Goal: Information Seeking & Learning: Learn about a topic

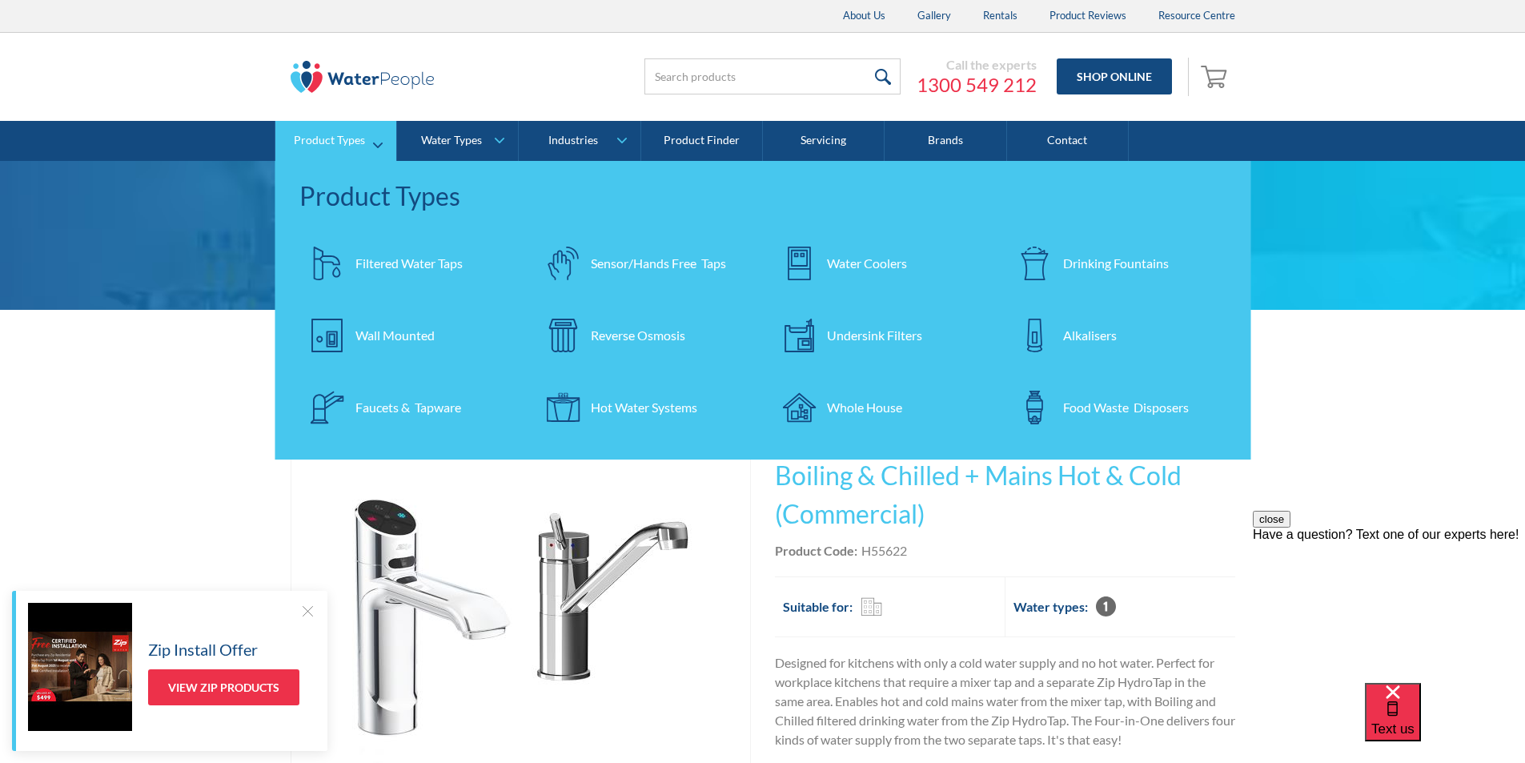
click at [383, 259] on div "Filtered Water Taps" at bounding box center [408, 263] width 107 height 19
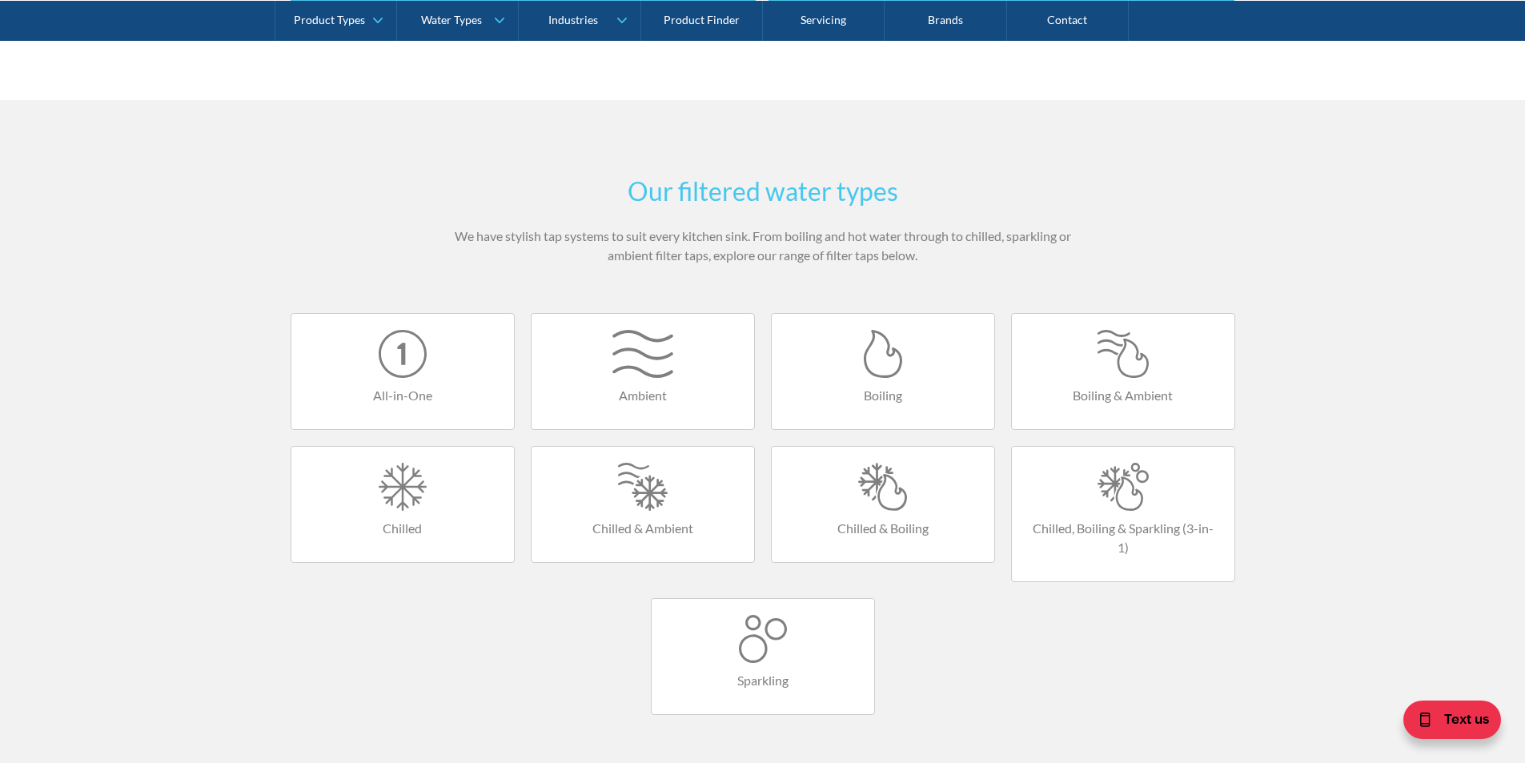
click at [395, 502] on div at bounding box center [402, 487] width 190 height 48
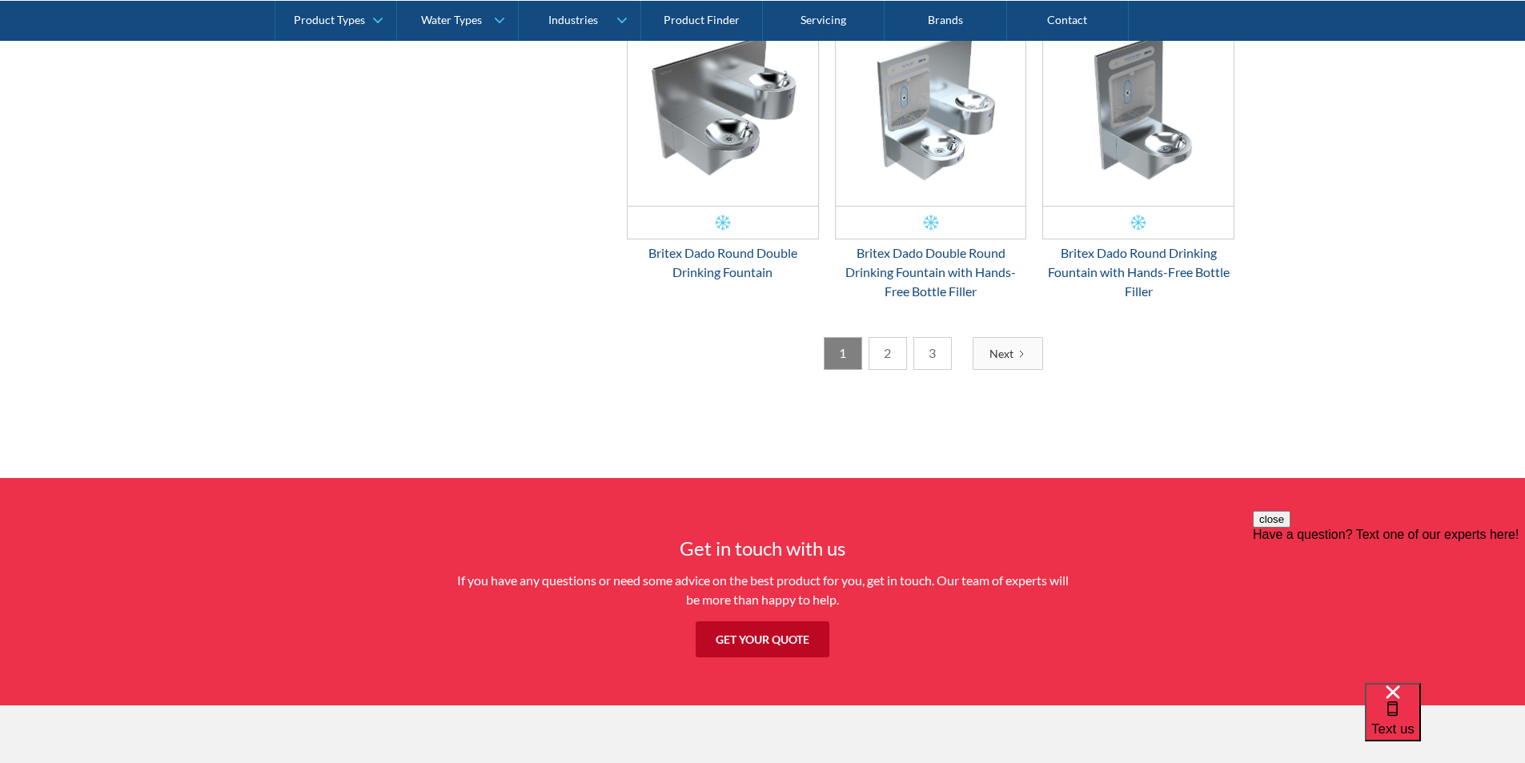
scroll to position [2561, 0]
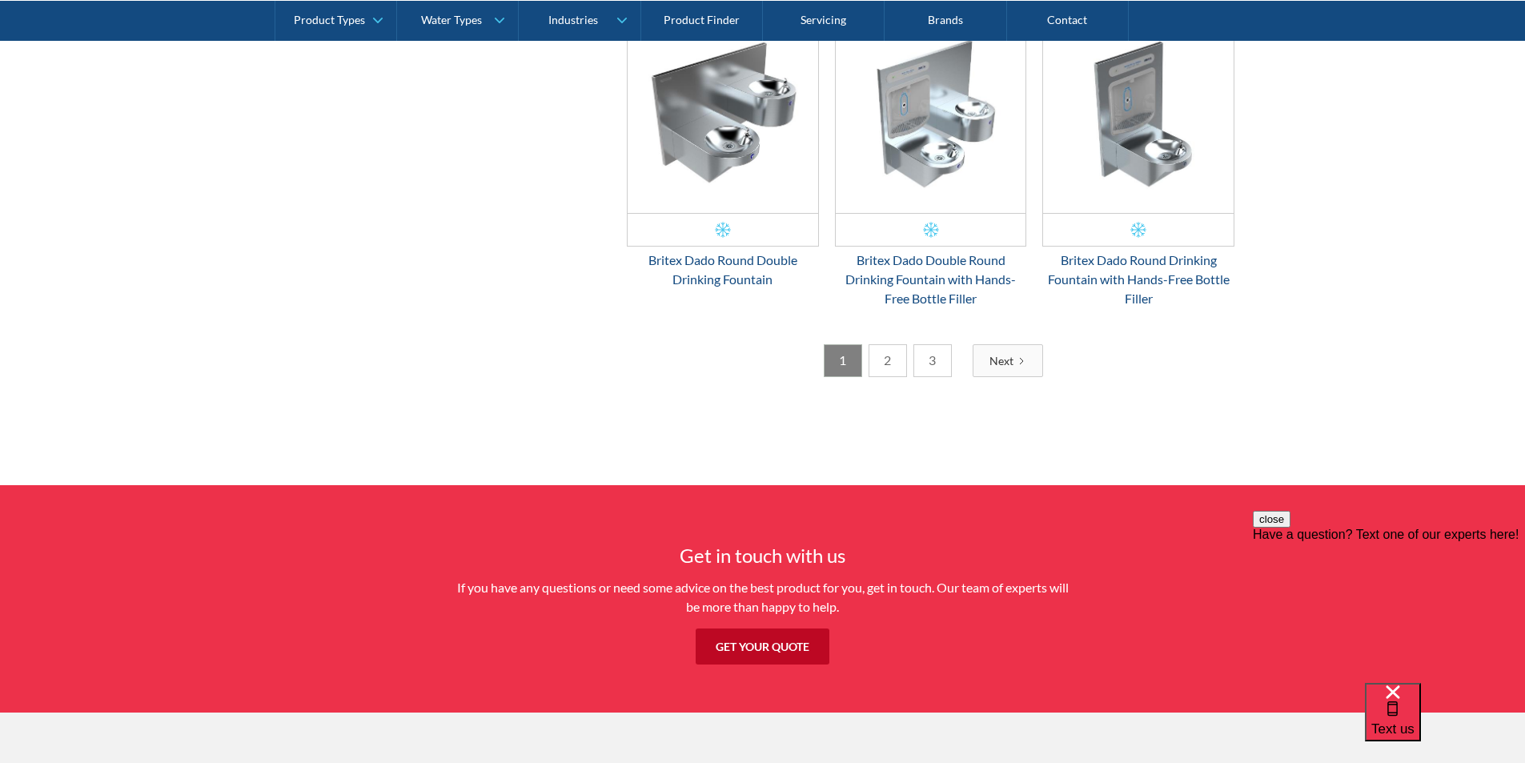
click at [889, 367] on link "2" at bounding box center [887, 360] width 38 height 33
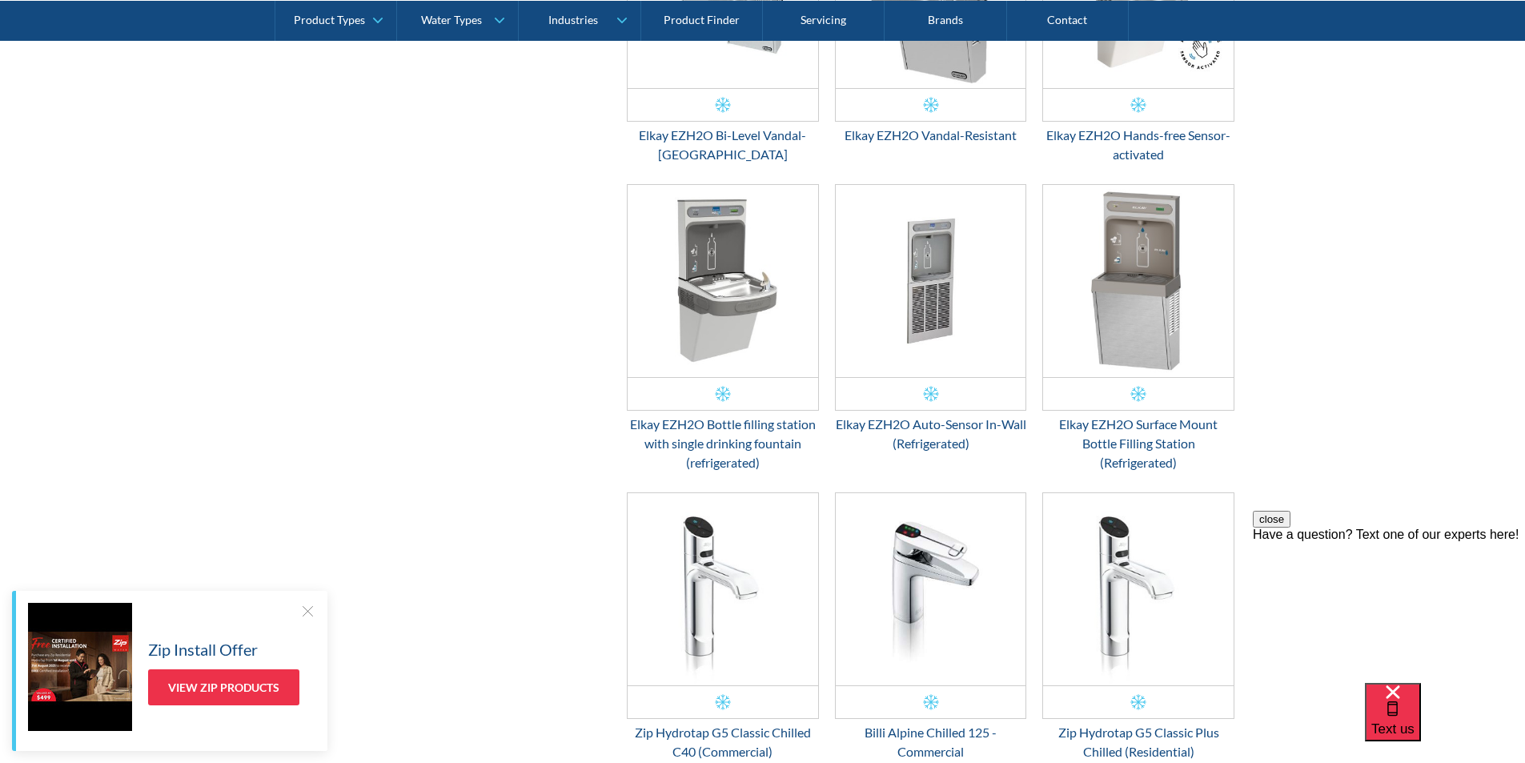
scroll to position [2133, 0]
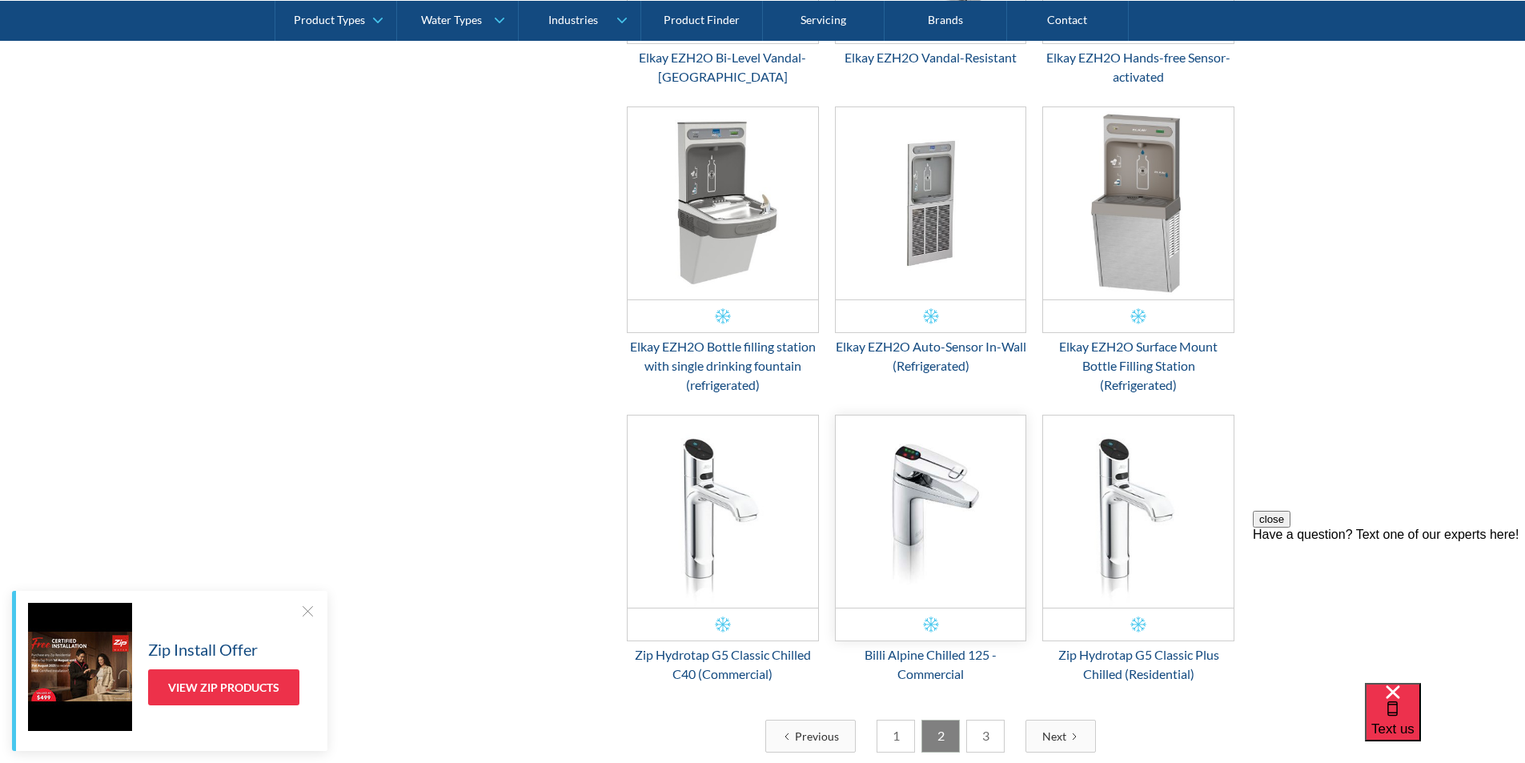
click at [923, 504] on img "Email Form 3" at bounding box center [931, 511] width 190 height 192
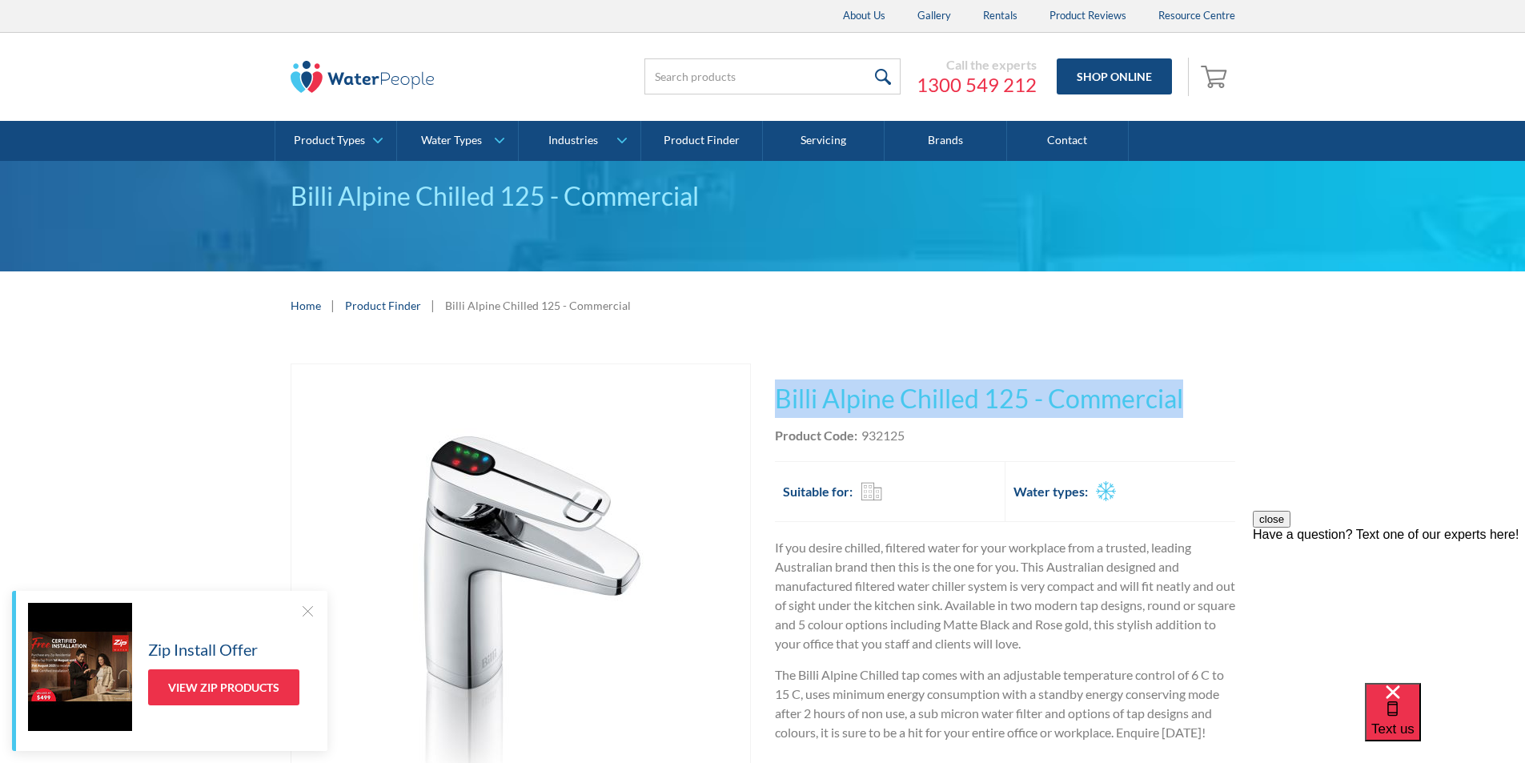
drag, startPoint x: 1190, startPoint y: 397, endPoint x: 781, endPoint y: 395, distance: 409.0
click at [779, 395] on h1 "Billi Alpine Chilled 125 - Commercial" at bounding box center [1005, 398] width 460 height 38
copy h1 "Billi Alpine Chilled 125 - Commercial"
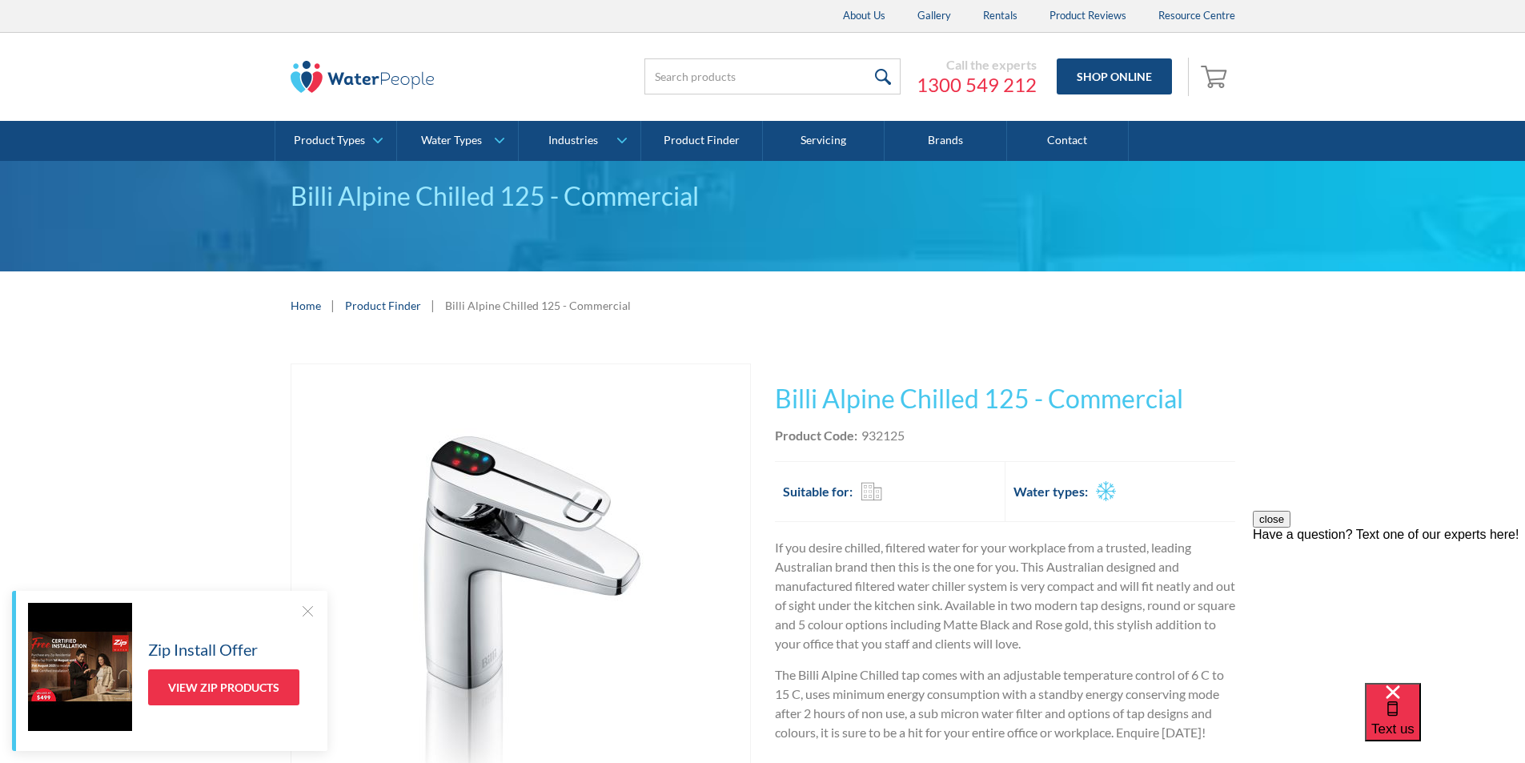
click at [907, 431] on div "Product Code: 932125" at bounding box center [1005, 435] width 460 height 19
drag, startPoint x: 907, startPoint y: 432, endPoint x: 878, endPoint y: 433, distance: 28.8
click at [878, 433] on div "Product Code: 932125" at bounding box center [1005, 435] width 460 height 19
copy div "932125"
